Goal: Task Accomplishment & Management: Use online tool/utility

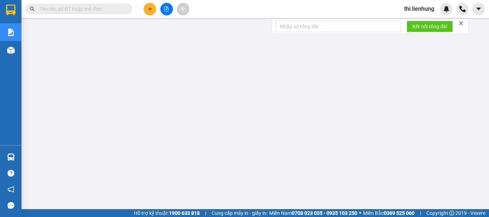
click at [165, 11] on icon "file-add" at bounding box center [167, 8] width 4 height 5
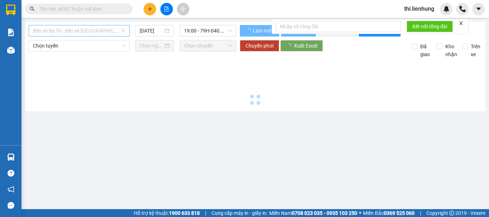
click at [80, 30] on span "Bến xe Ba Tri - Bến xe [GEOGRAPHIC_DATA]" at bounding box center [79, 30] width 92 height 11
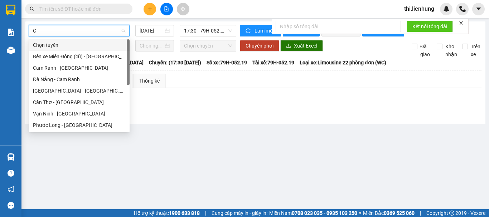
type input "CA"
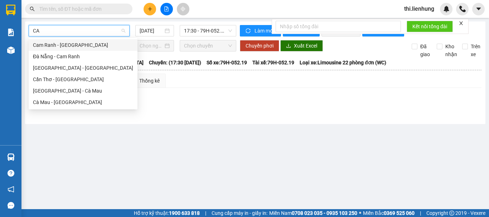
click at [70, 47] on div "Cam Ranh - [GEOGRAPHIC_DATA]" at bounding box center [83, 45] width 100 height 8
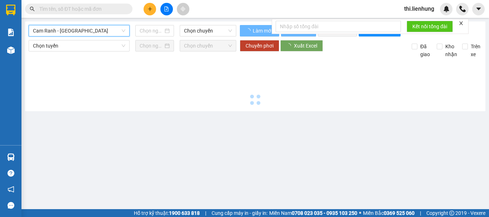
type input "[DATE]"
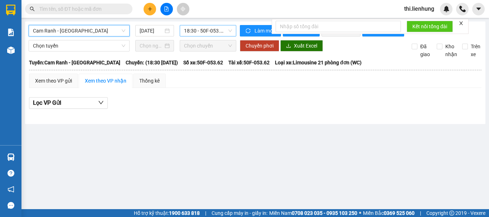
click at [190, 32] on span "18:30 - 50F-053.62" at bounding box center [208, 30] width 48 height 11
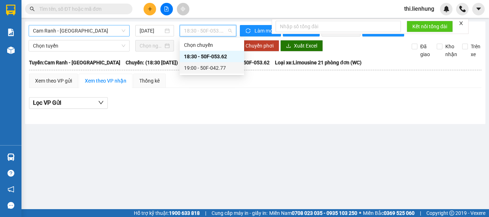
click at [211, 69] on div "19:00 - 50F-042.77" at bounding box center [212, 68] width 56 height 8
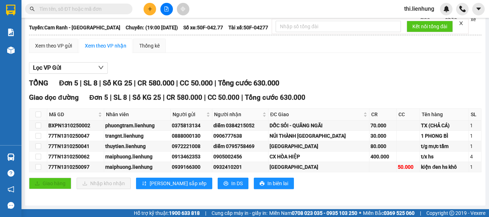
scroll to position [41, 0]
click at [40, 158] on input "checkbox" at bounding box center [38, 157] width 6 height 6
checkbox input "true"
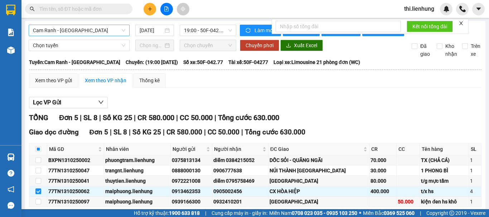
scroll to position [0, 0]
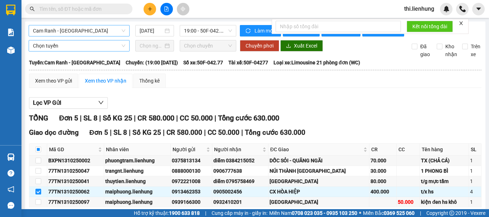
click at [54, 51] on span "Chọn tuyến" at bounding box center [79, 45] width 92 height 11
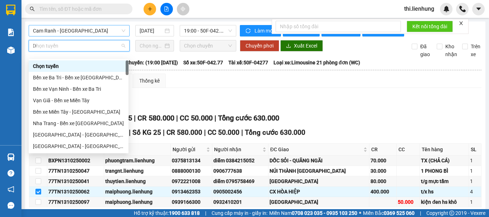
type input "DA"
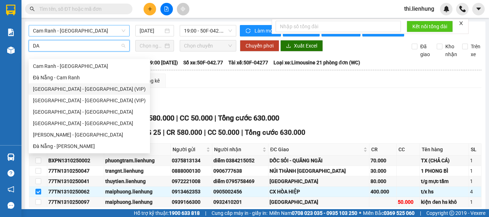
click at [69, 88] on div "[GEOGRAPHIC_DATA] - [GEOGRAPHIC_DATA] (VIP)" at bounding box center [89, 89] width 113 height 8
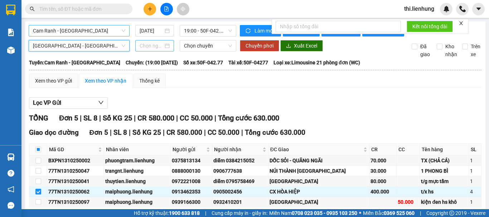
click at [150, 50] on input at bounding box center [152, 46] width 24 height 8
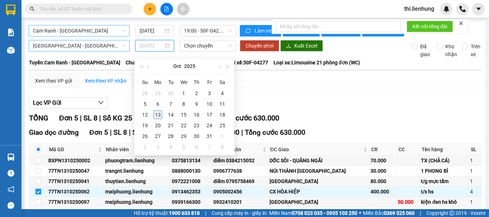
type input "[DATE]"
click at [157, 113] on div "13" at bounding box center [158, 115] width 9 height 9
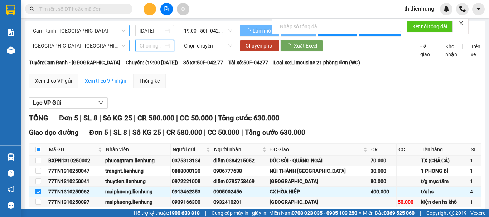
type input "[DATE]"
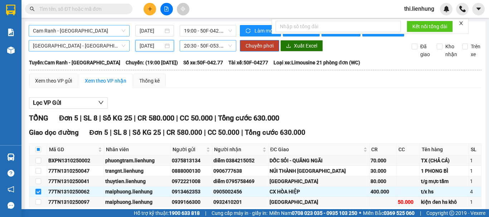
click at [197, 51] on span "20:30 - 50F-053.51" at bounding box center [208, 45] width 48 height 11
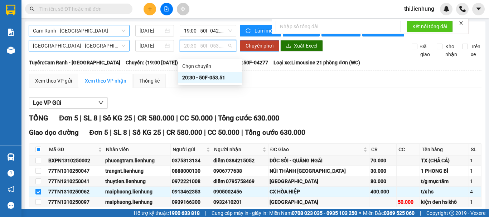
click at [216, 78] on div "20:30 - 50F-053.51" at bounding box center [210, 78] width 56 height 8
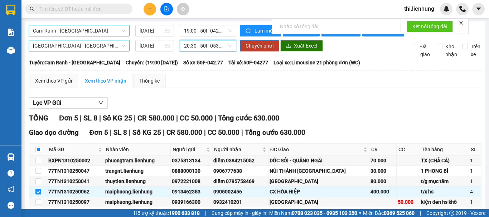
click at [250, 50] on span "Chuyển phơi" at bounding box center [260, 46] width 28 height 8
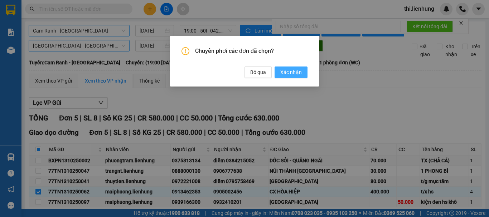
click at [288, 76] on span "Xác nhận" at bounding box center [291, 72] width 21 height 8
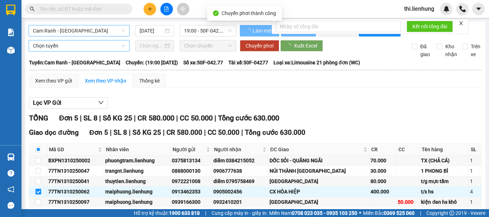
checkbox input "false"
